Goal: Check status: Check status

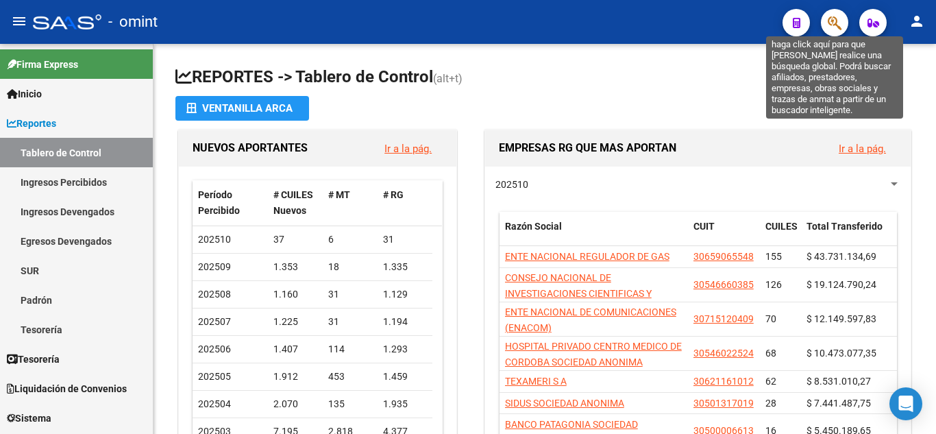
click at [837, 18] on icon "button" at bounding box center [835, 23] width 14 height 16
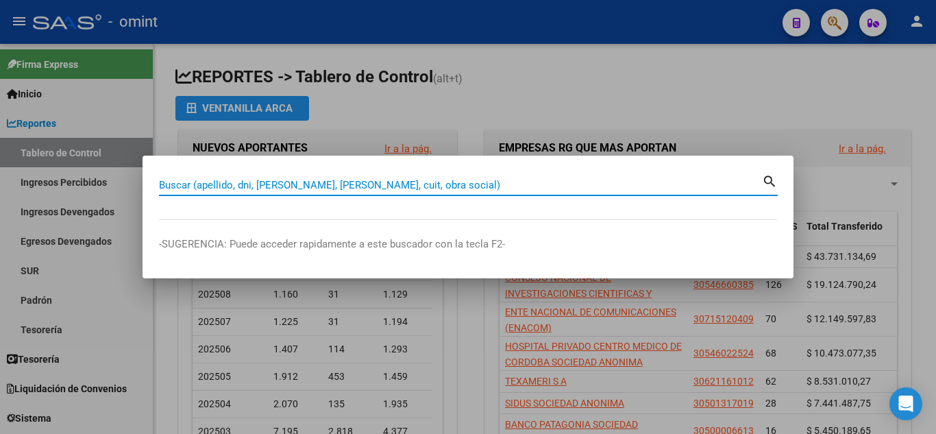
paste input "20-25024152-7"
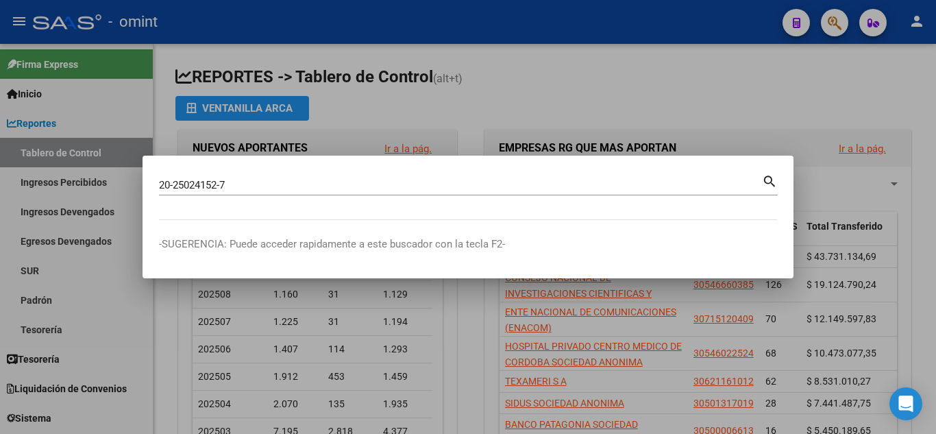
click at [767, 182] on mat-icon "search" at bounding box center [770, 180] width 16 height 16
type input "20250241527"
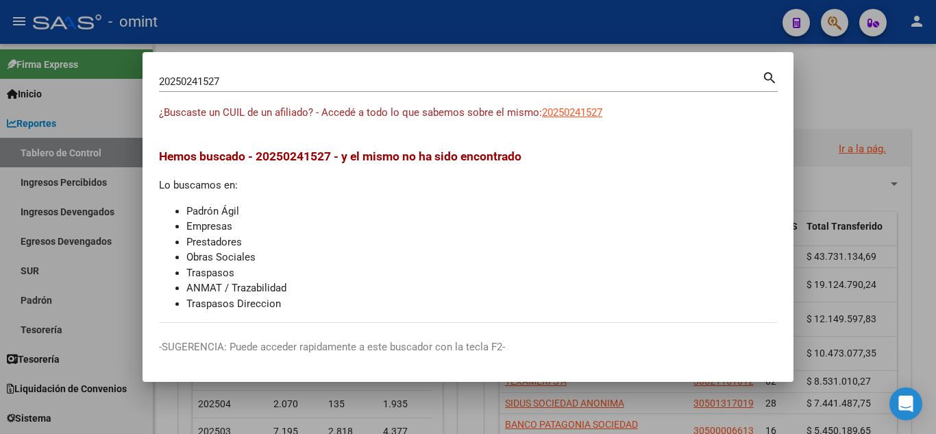
click at [838, 83] on div at bounding box center [468, 217] width 936 height 434
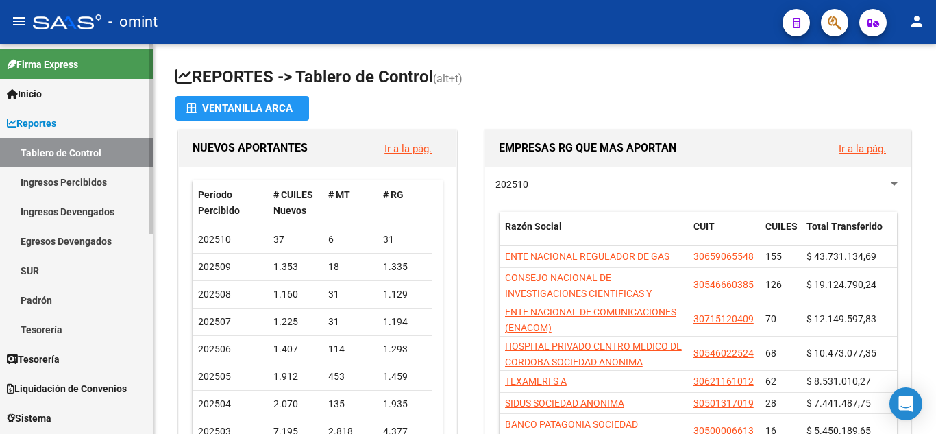
click at [93, 213] on link "Ingresos Devengados" at bounding box center [76, 211] width 153 height 29
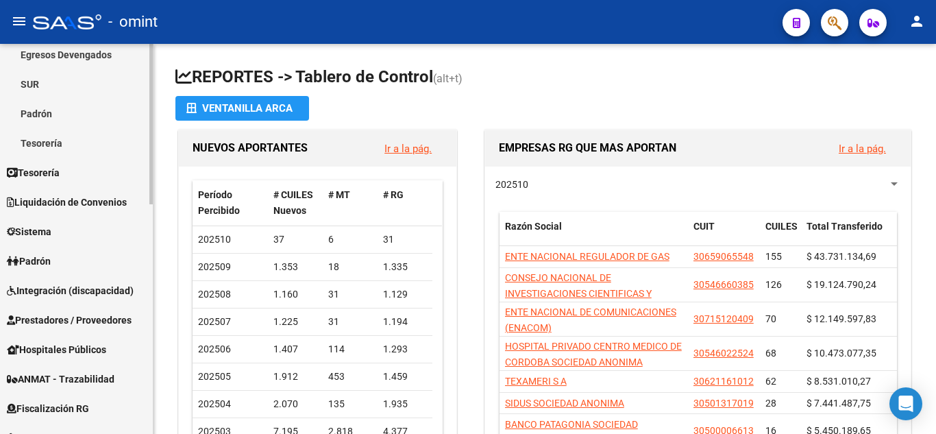
scroll to position [343, 0]
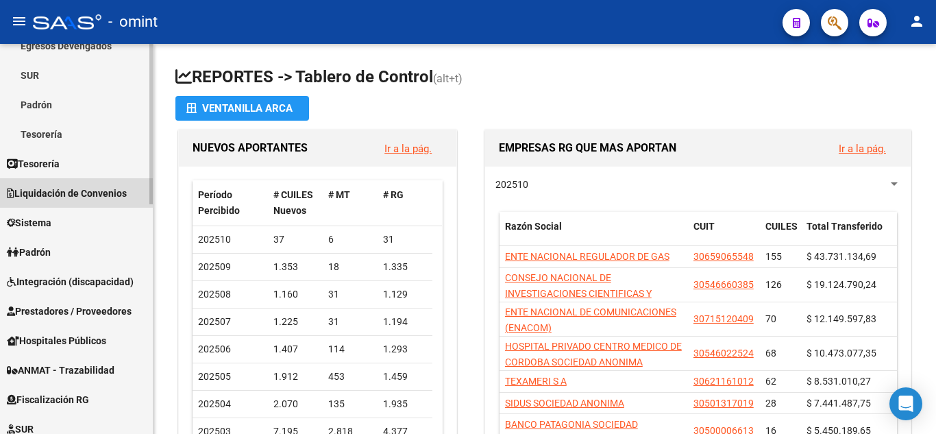
click at [108, 194] on span "Liquidación de Convenios" at bounding box center [67, 193] width 120 height 15
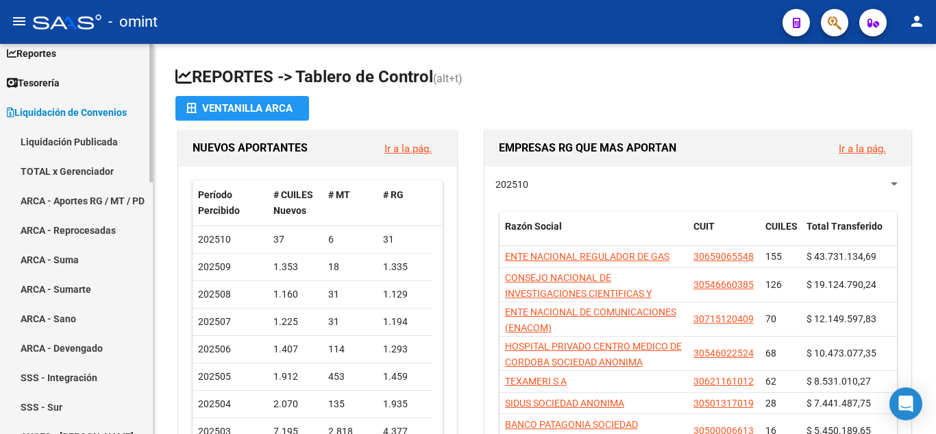
scroll to position [69, 0]
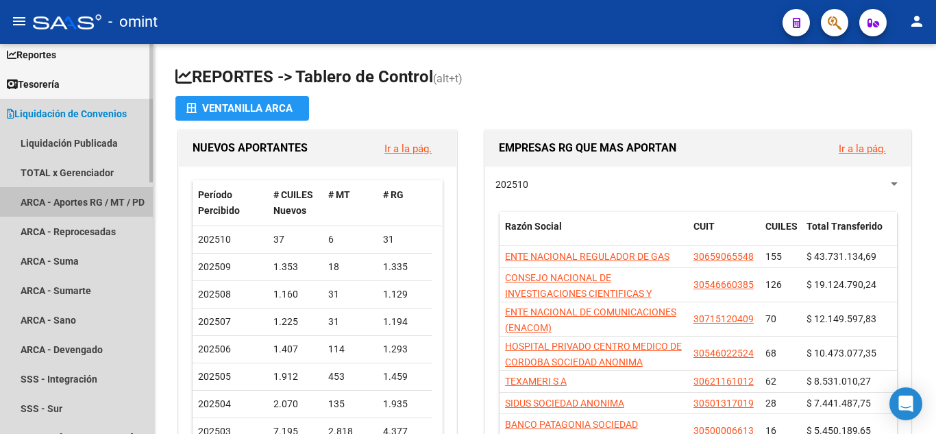
click at [98, 188] on link "ARCA - Aportes RG / MT / PD" at bounding box center [76, 201] width 153 height 29
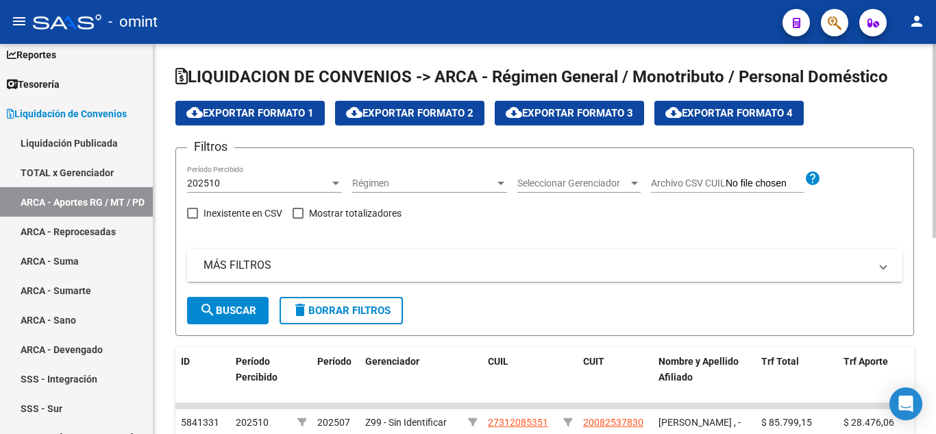
click at [240, 266] on mat-panel-title "MÁS FILTROS" at bounding box center [537, 265] width 666 height 15
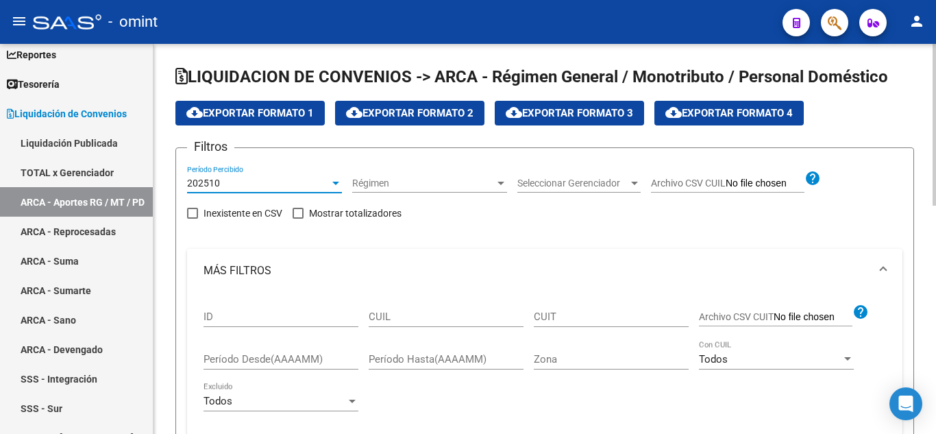
click at [334, 183] on div at bounding box center [335, 183] width 7 height 3
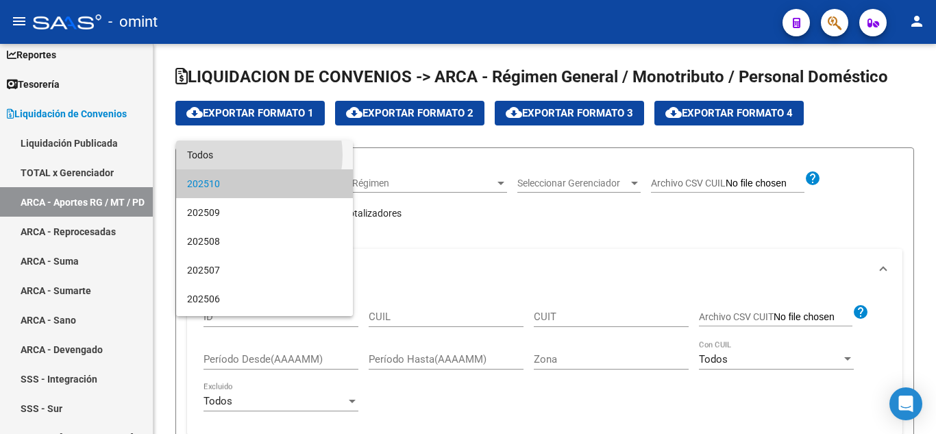
click at [247, 155] on span "Todos" at bounding box center [264, 154] width 155 height 29
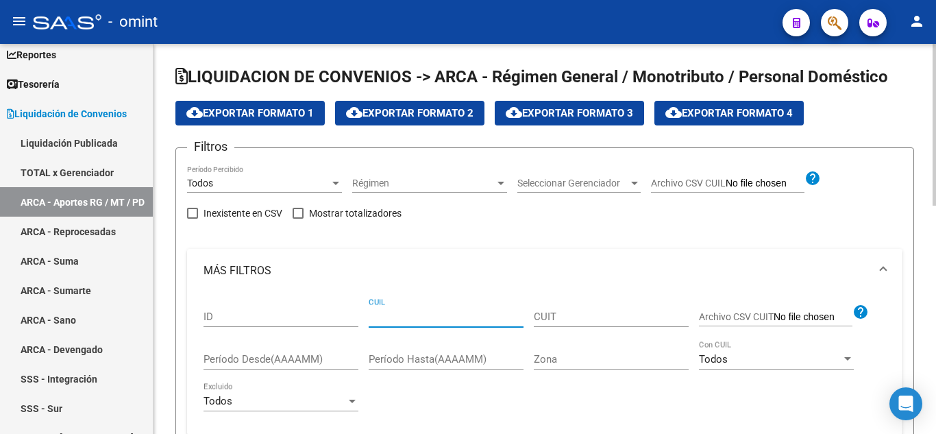
click at [398, 321] on input "CUIL" at bounding box center [446, 316] width 155 height 12
paste input "20-25024152-7"
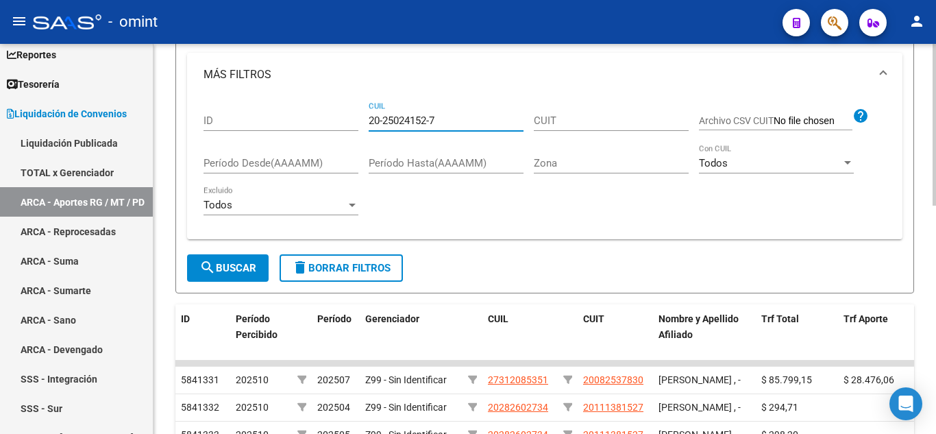
scroll to position [206, 0]
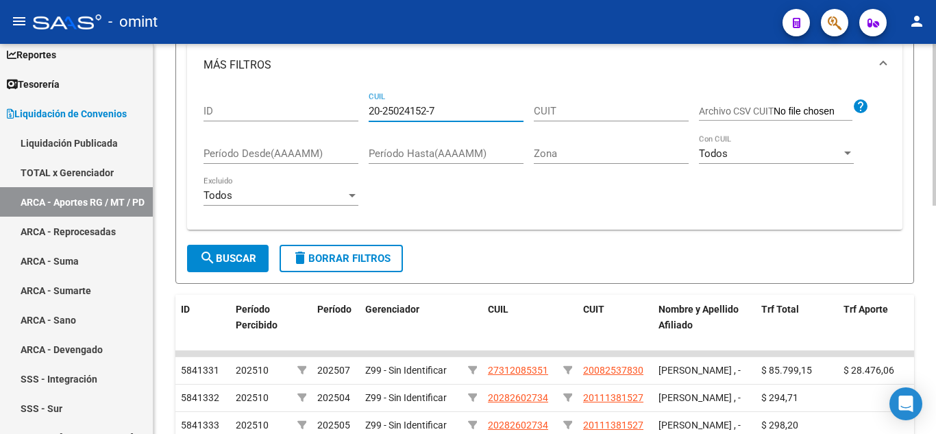
type input "20-25024152-7"
click at [247, 256] on span "search Buscar" at bounding box center [227, 258] width 57 height 12
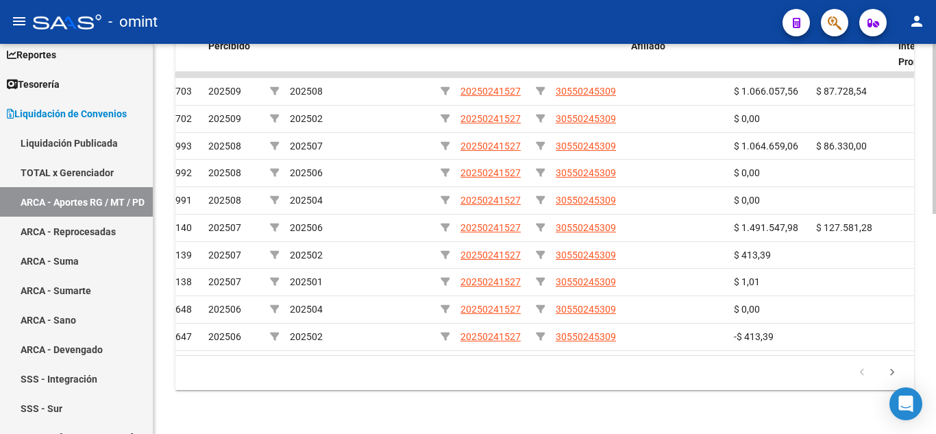
scroll to position [0, 0]
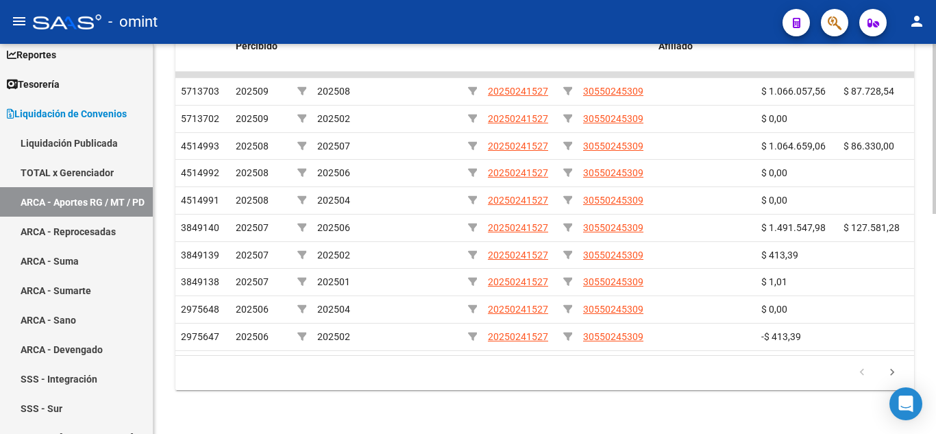
drag, startPoint x: 931, startPoint y: 282, endPoint x: 934, endPoint y: 238, distance: 43.9
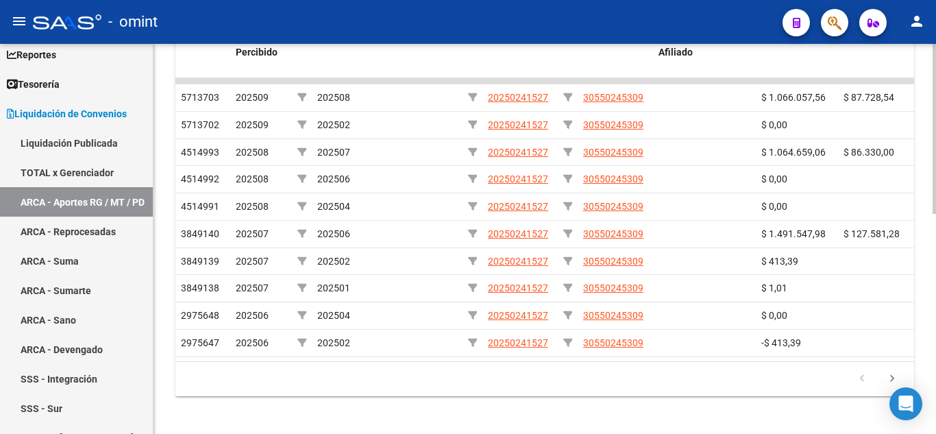
scroll to position [504, 0]
